Goal: Task Accomplishment & Management: Use online tool/utility

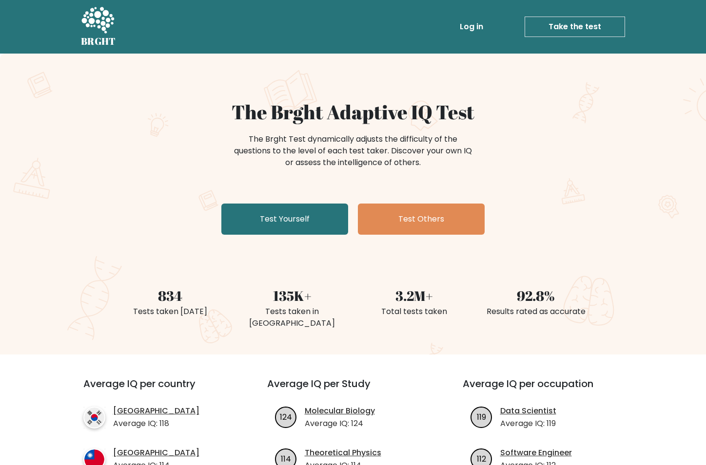
click at [221, 204] on link "Test Yourself" at bounding box center [284, 219] width 127 height 31
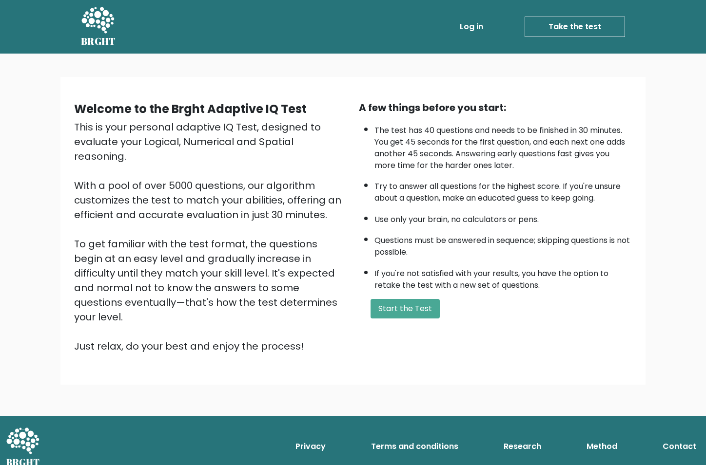
click at [370, 299] on button "Start the Test" at bounding box center [404, 308] width 69 height 19
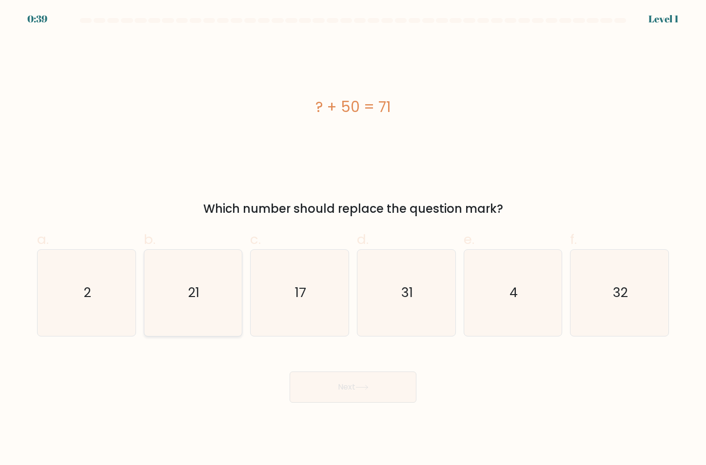
click at [214, 281] on icon "21" at bounding box center [193, 293] width 87 height 87
click at [353, 239] on input "b. 21" at bounding box center [353, 236] width 0 height 6
radio input "true"
click at [322, 395] on button "Next" at bounding box center [352, 387] width 127 height 31
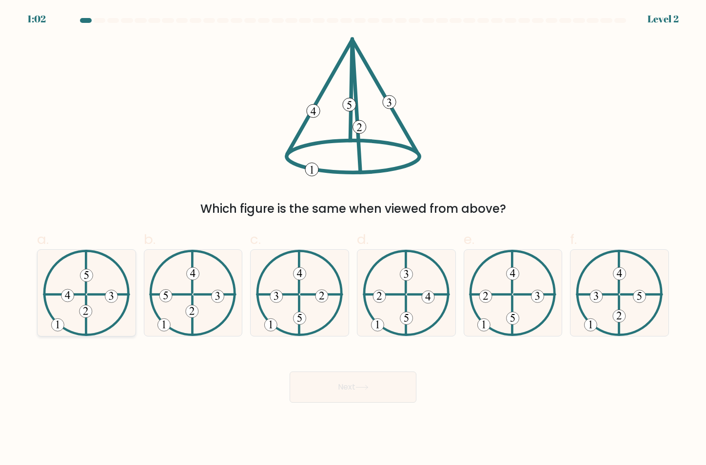
click at [93, 304] on icon at bounding box center [86, 293] width 87 height 87
click at [353, 239] on input "a." at bounding box center [353, 236] width 0 height 6
radio input "true"
click at [334, 391] on button "Next" at bounding box center [352, 387] width 127 height 31
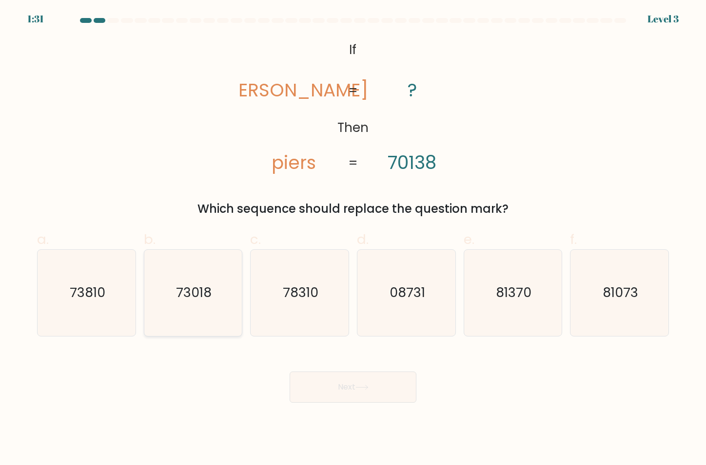
click at [166, 298] on icon "73018" at bounding box center [193, 293] width 87 height 87
click at [353, 239] on input "b. 73018" at bounding box center [353, 236] width 0 height 6
radio input "true"
click at [358, 381] on button "Next" at bounding box center [352, 387] width 127 height 31
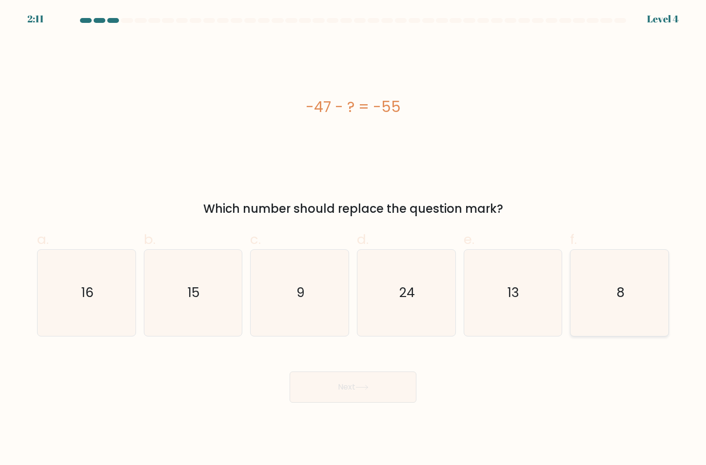
click at [630, 292] on icon "8" at bounding box center [619, 293] width 87 height 87
click at [353, 239] on input "f. 8" at bounding box center [353, 236] width 0 height 6
radio input "true"
click at [363, 386] on icon at bounding box center [361, 387] width 13 height 5
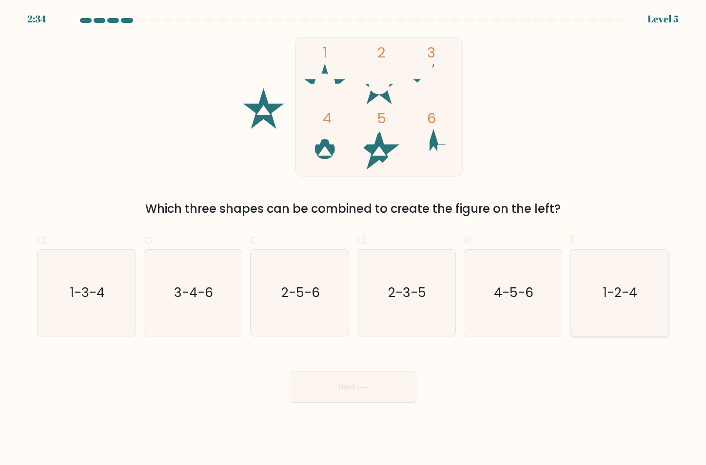
click at [617, 289] on text "1-2-4" at bounding box center [620, 293] width 34 height 18
click at [353, 239] on input "f. 1-2-4" at bounding box center [353, 236] width 0 height 6
radio input "true"
click at [317, 381] on button "Next" at bounding box center [352, 387] width 127 height 31
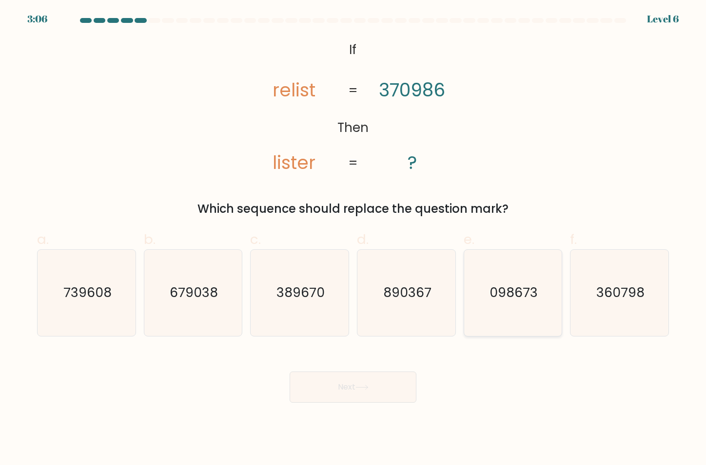
drag, startPoint x: 519, startPoint y: 311, endPoint x: 505, endPoint y: 332, distance: 25.0
click at [519, 311] on icon "098673" at bounding box center [512, 293] width 87 height 87
click at [353, 239] on input "e. 098673" at bounding box center [353, 236] width 0 height 6
radio input "true"
click at [375, 396] on button "Next" at bounding box center [352, 387] width 127 height 31
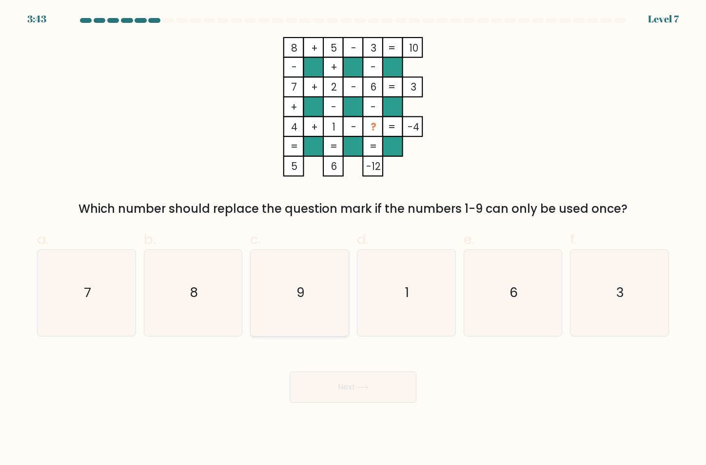
click at [316, 308] on icon "9" at bounding box center [299, 293] width 87 height 87
click at [353, 239] on input "c. 9" at bounding box center [353, 236] width 0 height 6
radio input "true"
click at [351, 379] on button "Next" at bounding box center [352, 387] width 127 height 31
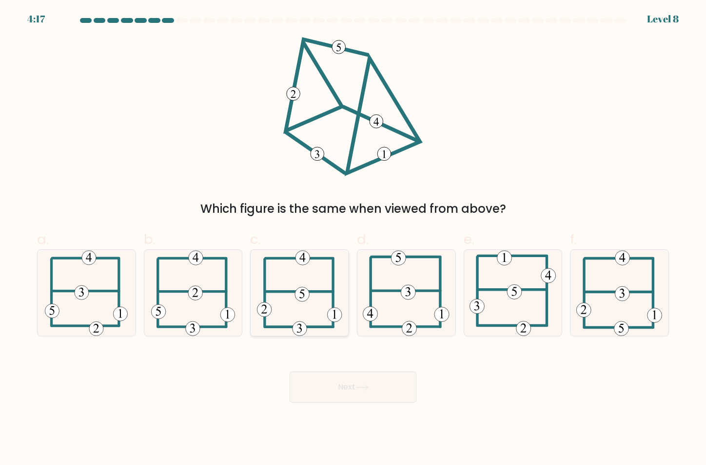
click at [283, 292] on 113 at bounding box center [300, 292] width 68 height 0
click at [353, 239] on input "c." at bounding box center [353, 236] width 0 height 6
radio input "true"
click at [304, 378] on button "Next" at bounding box center [352, 387] width 127 height 31
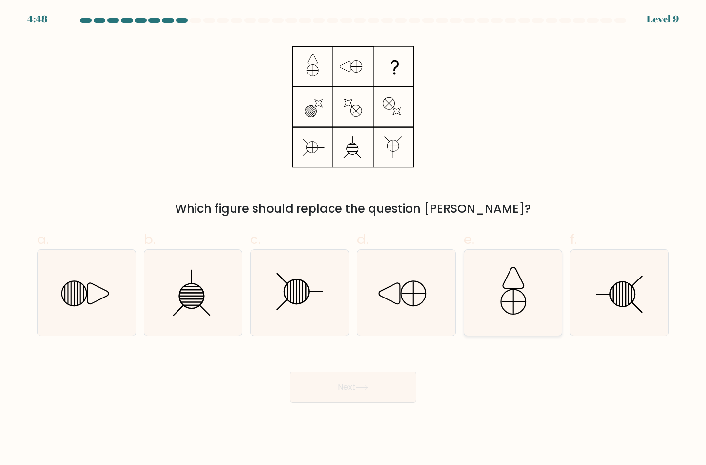
click at [499, 298] on icon at bounding box center [512, 293] width 87 height 87
click at [353, 239] on input "e." at bounding box center [353, 236] width 0 height 6
radio input "true"
click at [370, 380] on button "Next" at bounding box center [352, 387] width 127 height 31
